Goal: Task Accomplishment & Management: Complete application form

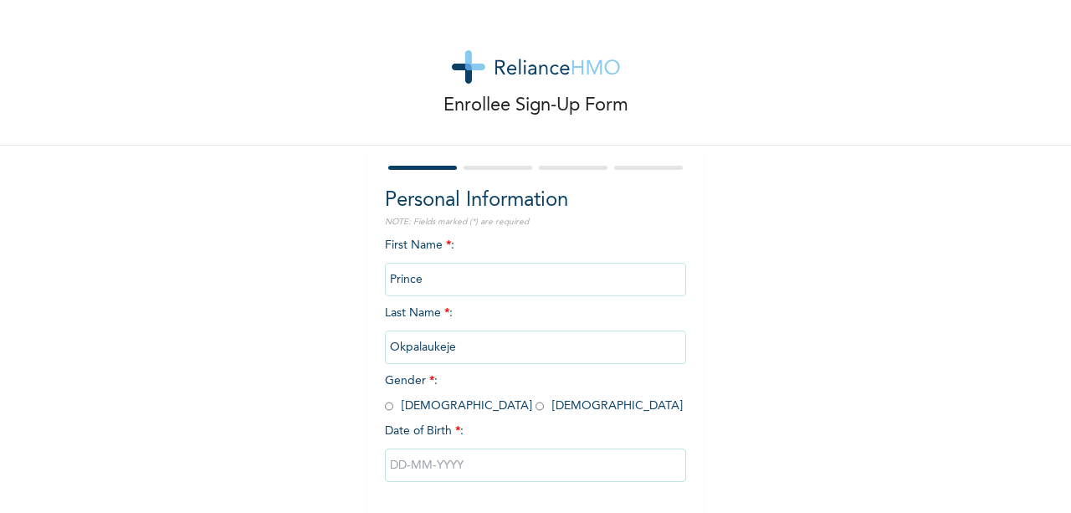
scroll to position [77, 0]
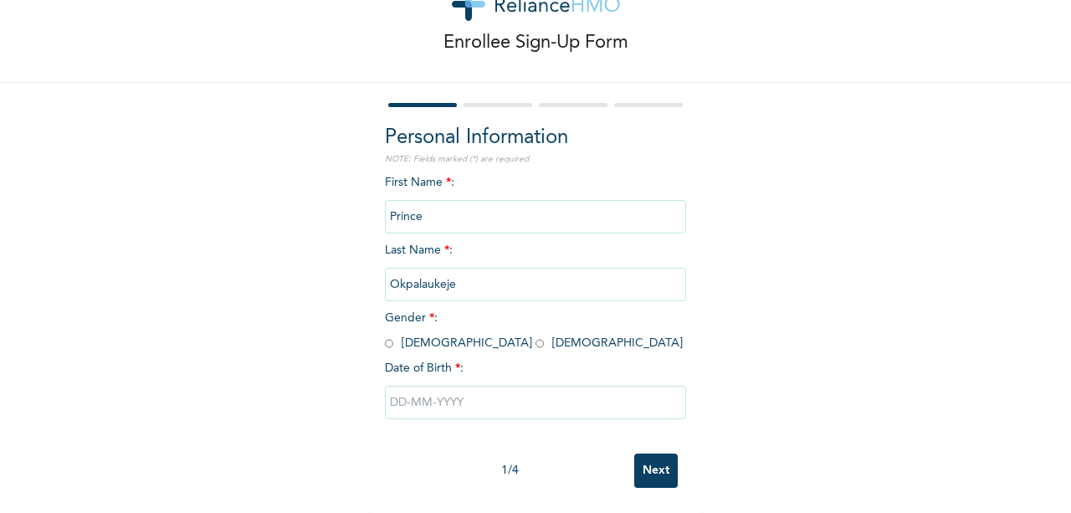
click at [385, 335] on input "radio" at bounding box center [389, 343] width 8 height 16
radio input "true"
click at [437, 396] on input "text" at bounding box center [535, 402] width 301 height 33
select select "7"
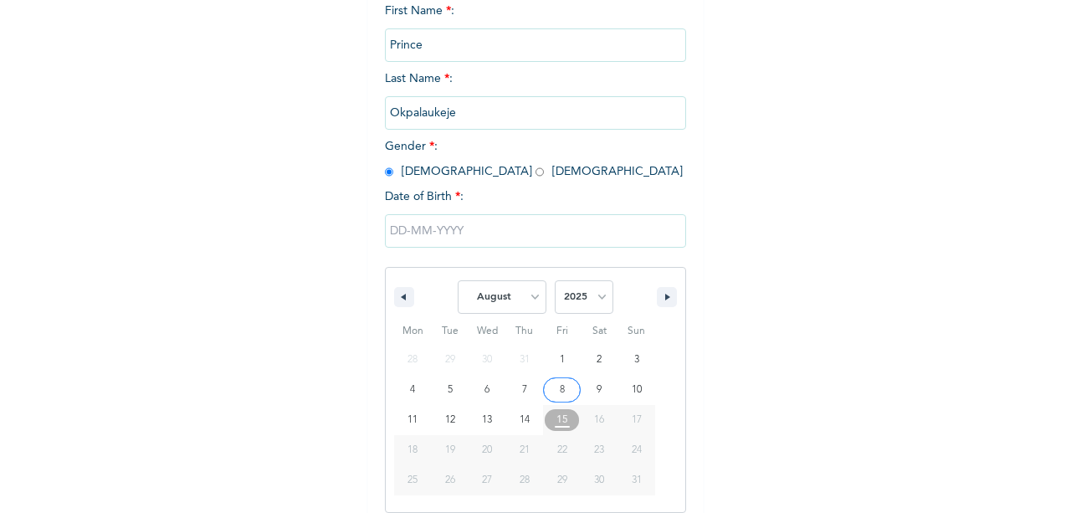
scroll to position [248, 0]
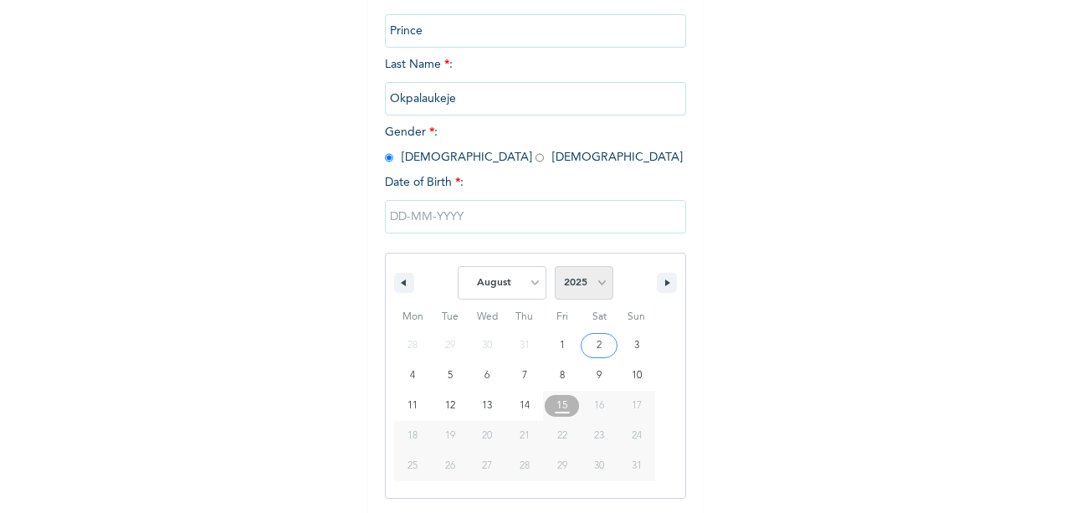
click at [595, 284] on select "2025 2024 2023 2022 2021 2020 2019 2018 2017 2016 2015 2014 2013 2012 2011 2010…" at bounding box center [583, 282] width 59 height 33
select select "1998"
click at [554, 268] on select "2025 2024 2023 2022 2021 2020 2019 2018 2017 2016 2015 2014 2013 2012 2011 2010…" at bounding box center [583, 282] width 59 height 33
type input "[DATE]"
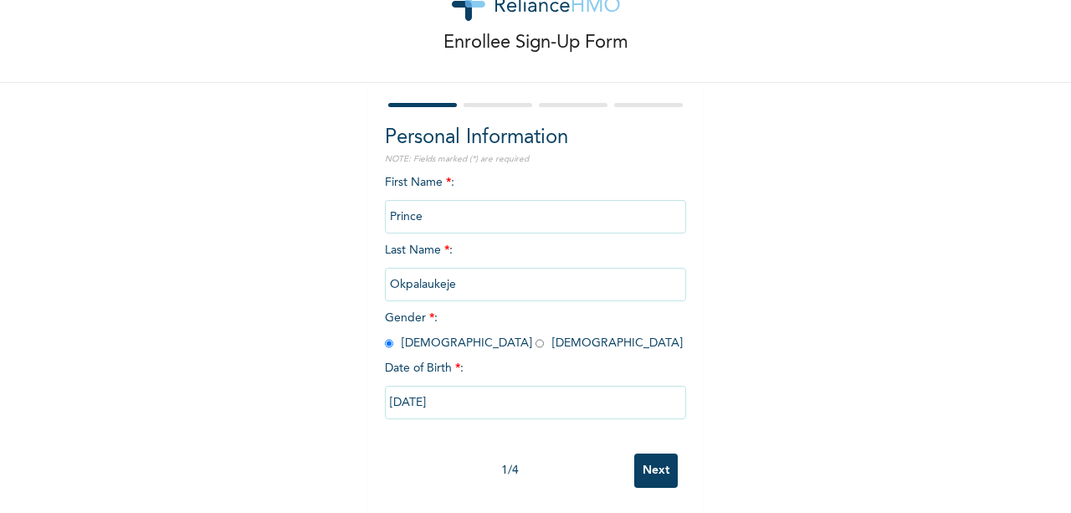
scroll to position [77, 0]
click at [637, 454] on input "Next" at bounding box center [655, 470] width 43 height 34
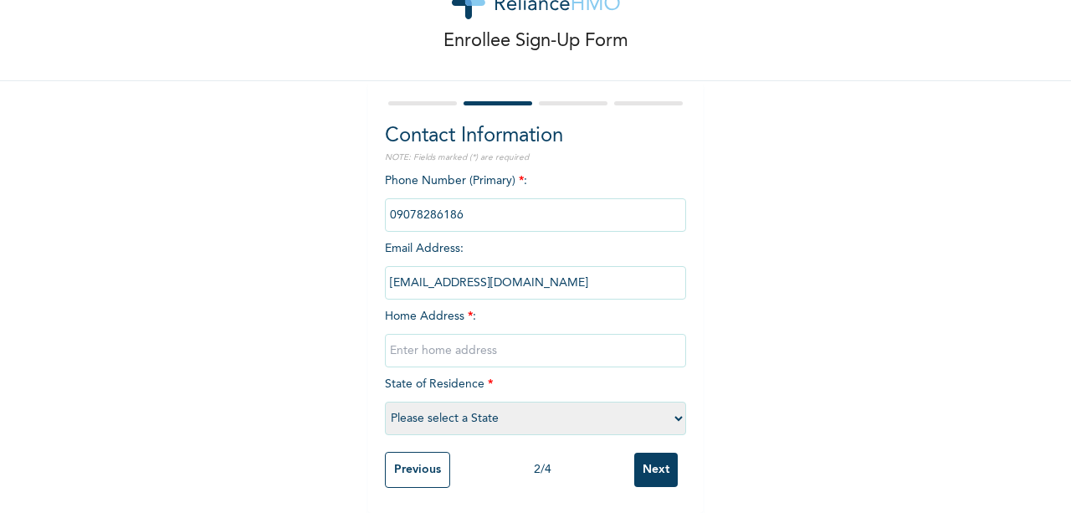
click at [439, 345] on input "text" at bounding box center [535, 350] width 301 height 33
click at [636, 339] on input "Kubwa Phase 4 Navy Quarters, [GEOGRAPHIC_DATA], [GEOGRAPHIC_DATA]" at bounding box center [535, 350] width 301 height 33
type input "Kubwa Phase 4 Navy Quarters, [GEOGRAPHIC_DATA], [GEOGRAPHIC_DATA], [GEOGRAPHIC_…"
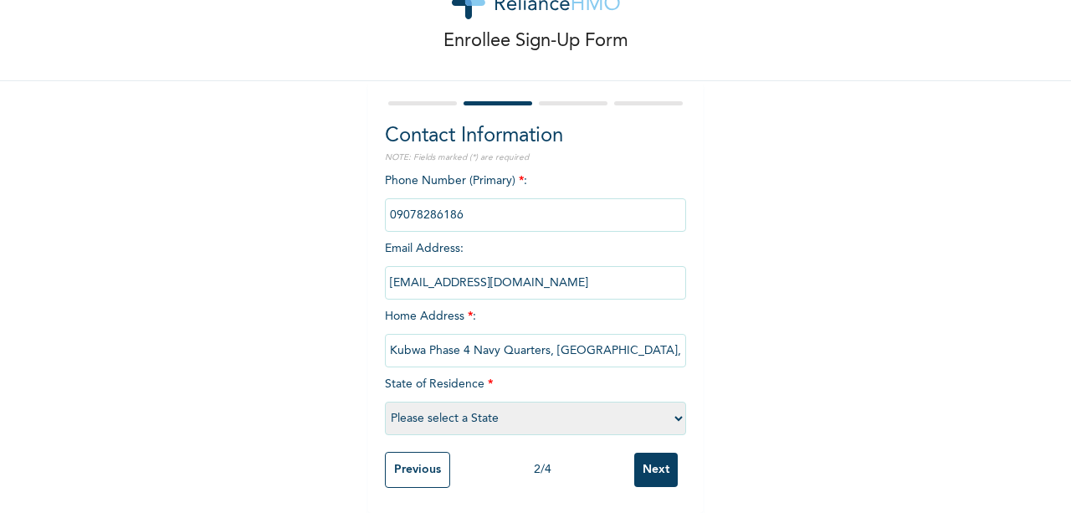
click at [545, 401] on select "Please select a State [PERSON_NAME] (FCT) [PERSON_NAME] Ibom [GEOGRAPHIC_DATA] …" at bounding box center [535, 417] width 301 height 33
select select "15"
click at [385, 401] on select "Please select a State [PERSON_NAME] (FCT) [PERSON_NAME] Ibom [GEOGRAPHIC_DATA] …" at bounding box center [535, 417] width 301 height 33
click at [641, 454] on input "Next" at bounding box center [655, 469] width 43 height 34
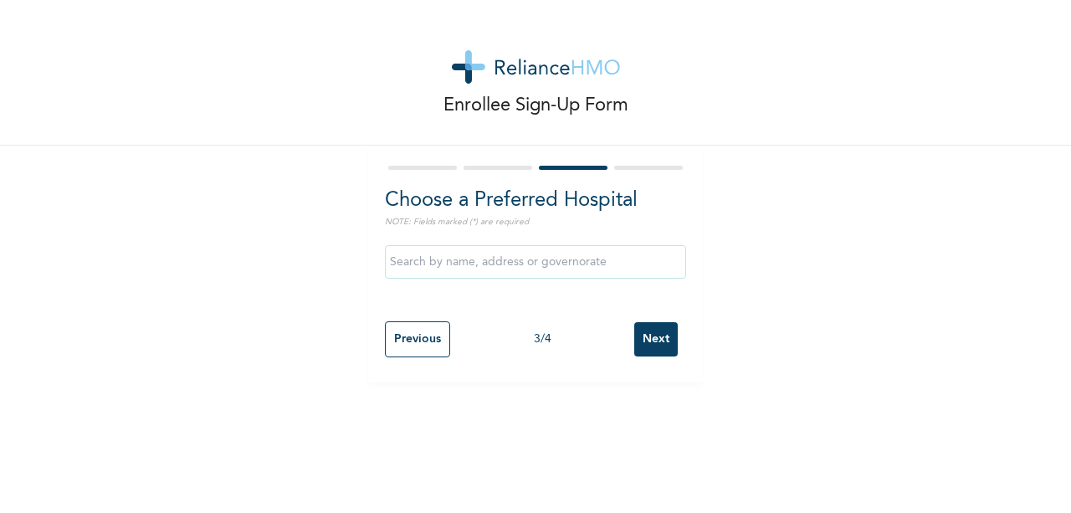
click at [457, 270] on input "text" at bounding box center [535, 261] width 301 height 33
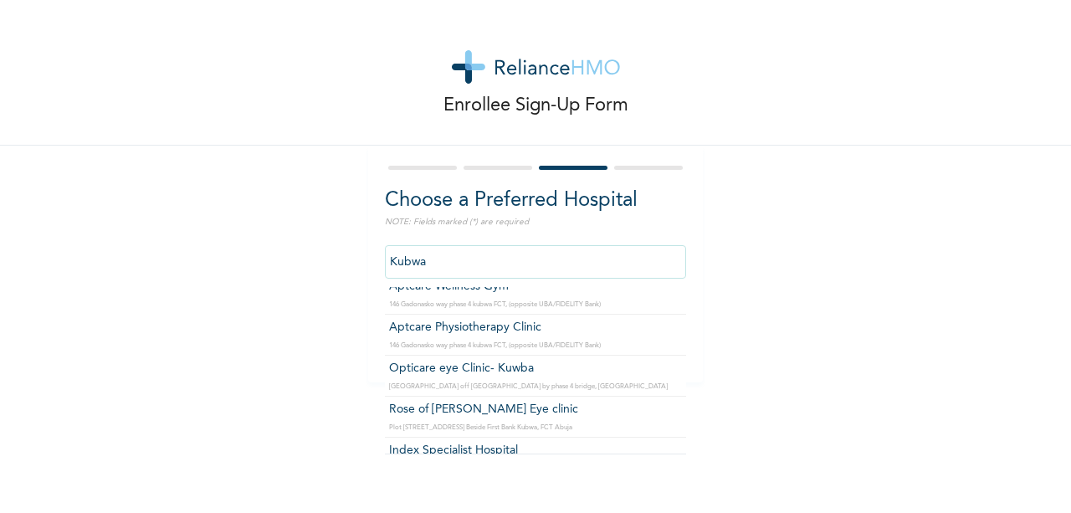
scroll to position [227, 0]
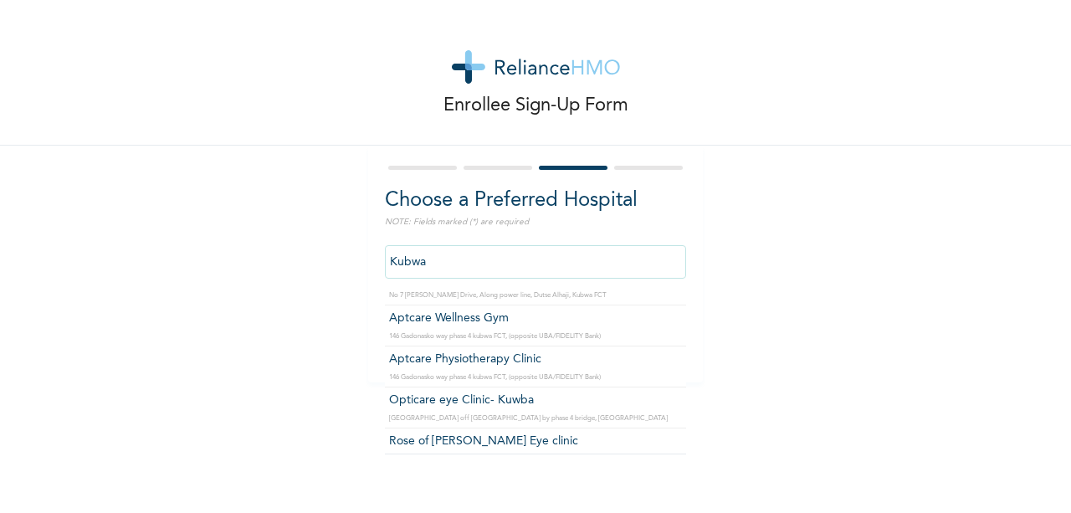
type input "Kubwa"
